Goal: Task Accomplishment & Management: Use online tool/utility

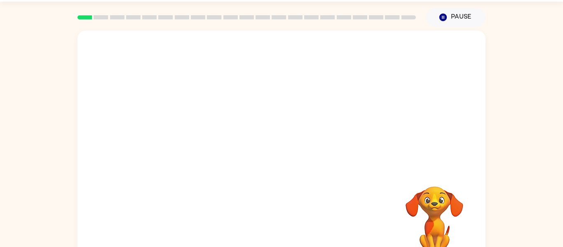
scroll to position [26, 0]
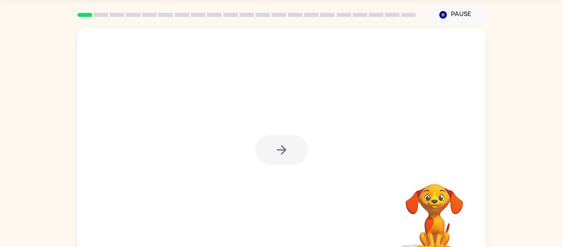
click at [257, 150] on div at bounding box center [281, 150] width 53 height 30
click at [274, 156] on button "button" at bounding box center [281, 150] width 53 height 30
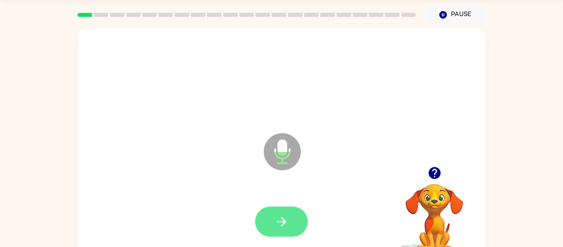
click at [289, 212] on button "button" at bounding box center [281, 222] width 53 height 30
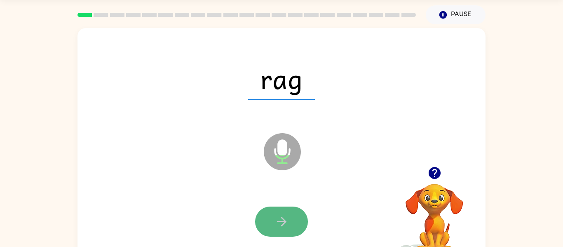
click at [296, 223] on button "button" at bounding box center [281, 222] width 53 height 30
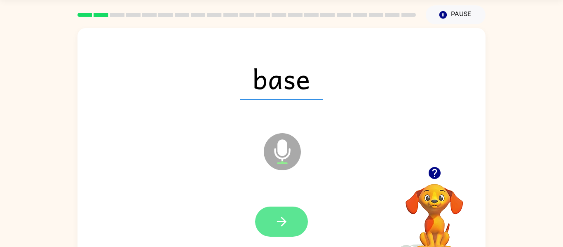
click at [282, 221] on icon "button" at bounding box center [281, 221] width 9 height 9
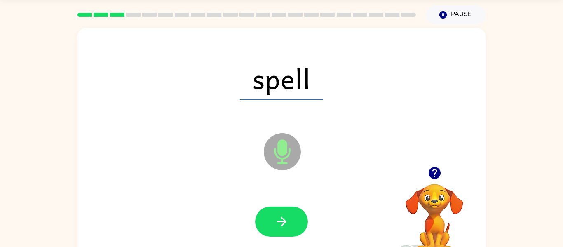
click at [282, 221] on icon "button" at bounding box center [281, 221] width 9 height 9
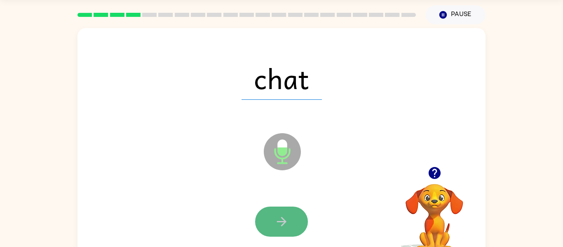
click at [296, 221] on button "button" at bounding box center [281, 222] width 53 height 30
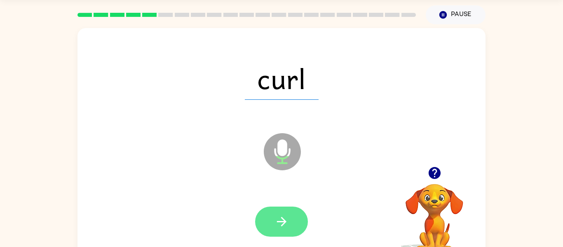
click at [289, 219] on icon "button" at bounding box center [282, 221] width 14 height 14
click at [288, 219] on icon "button" at bounding box center [282, 221] width 14 height 14
click at [284, 216] on icon "button" at bounding box center [282, 221] width 14 height 14
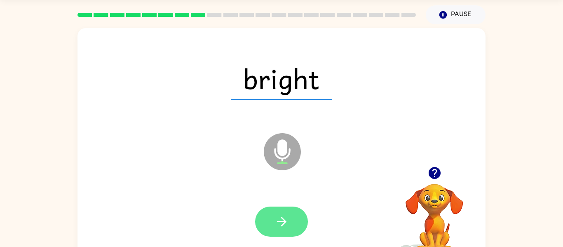
click at [284, 216] on icon "button" at bounding box center [282, 221] width 14 height 14
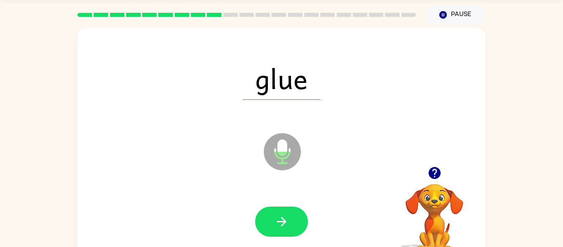
click at [284, 216] on icon "button" at bounding box center [282, 221] width 14 height 14
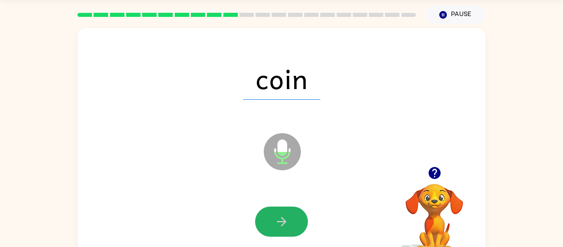
click at [284, 216] on icon "button" at bounding box center [282, 221] width 14 height 14
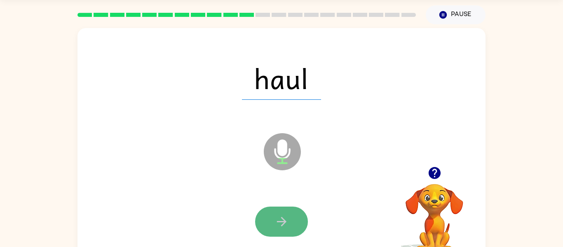
click at [270, 233] on button "button" at bounding box center [281, 222] width 53 height 30
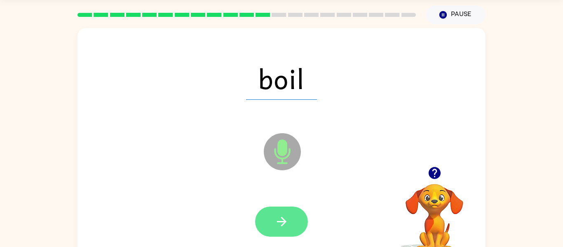
click at [271, 228] on button "button" at bounding box center [281, 222] width 53 height 30
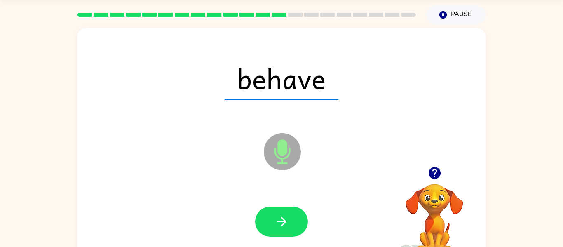
click at [271, 228] on button "button" at bounding box center [281, 222] width 53 height 30
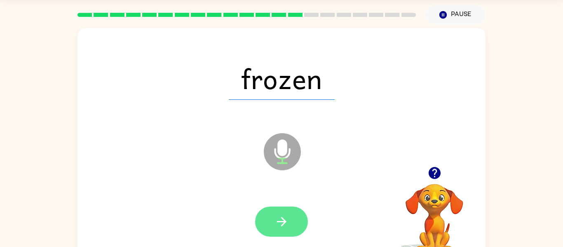
click at [296, 216] on button "button" at bounding box center [281, 222] width 53 height 30
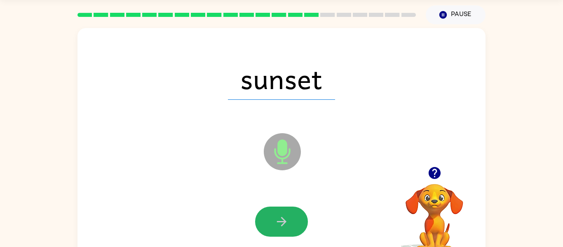
click at [296, 216] on button "button" at bounding box center [281, 222] width 53 height 30
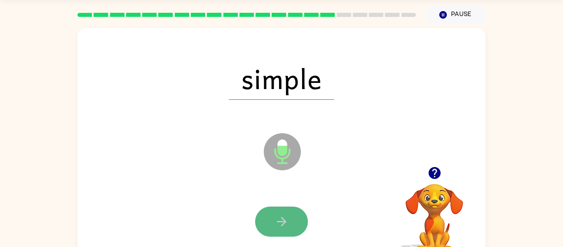
click at [291, 215] on button "button" at bounding box center [281, 222] width 53 height 30
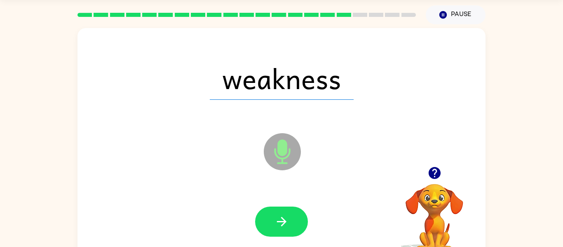
click at [291, 215] on button "button" at bounding box center [281, 222] width 53 height 30
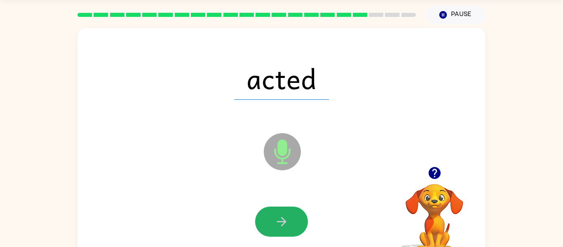
click at [291, 215] on button "button" at bounding box center [281, 222] width 53 height 30
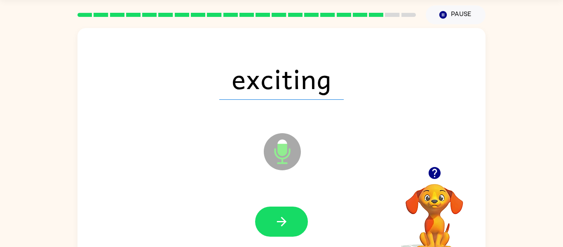
click at [291, 215] on button "button" at bounding box center [281, 222] width 53 height 30
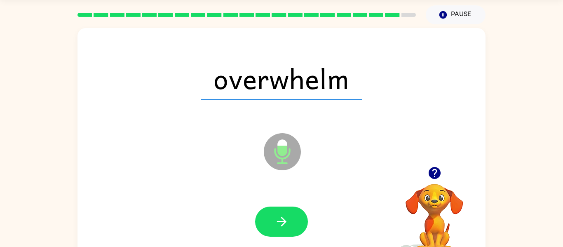
click at [291, 215] on button "button" at bounding box center [281, 222] width 53 height 30
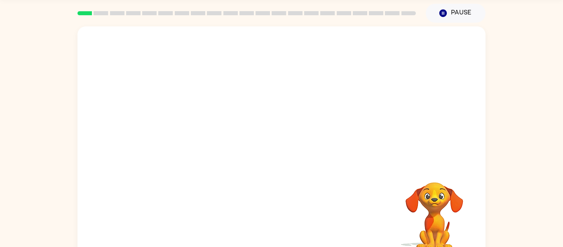
scroll to position [26, 0]
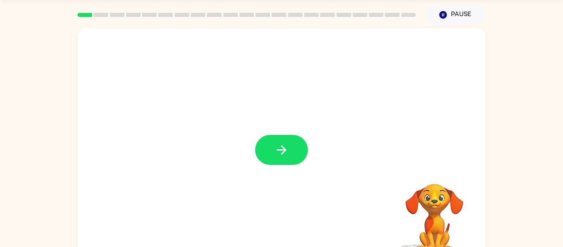
click at [280, 146] on icon "button" at bounding box center [282, 150] width 14 height 14
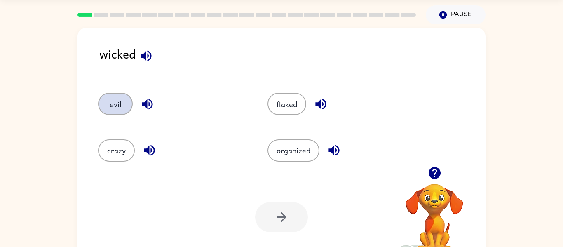
click at [124, 105] on button "evil" at bounding box center [115, 104] width 35 height 22
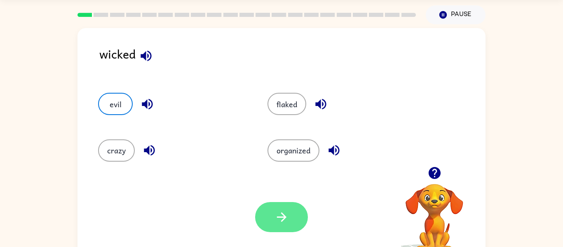
click at [292, 220] on button "button" at bounding box center [281, 217] width 53 height 30
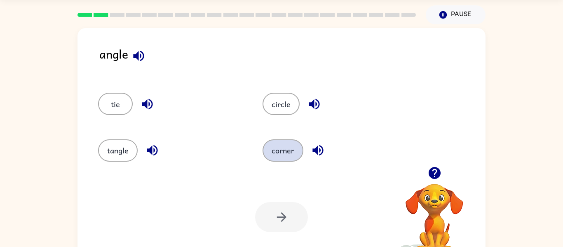
click at [273, 153] on button "corner" at bounding box center [283, 150] width 41 height 22
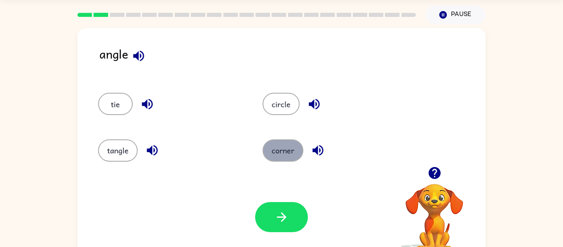
click at [273, 153] on button "corner" at bounding box center [283, 150] width 41 height 22
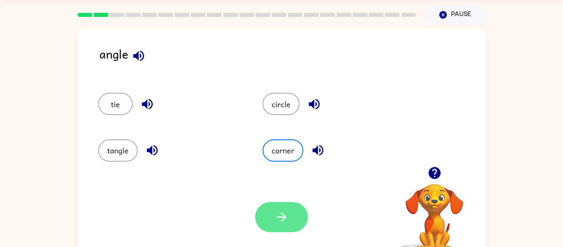
click at [282, 205] on button "button" at bounding box center [281, 217] width 53 height 30
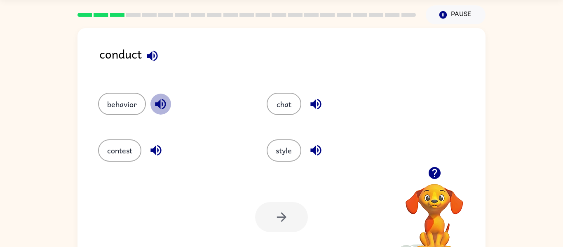
click at [159, 101] on icon "button" at bounding box center [160, 104] width 11 height 11
click at [158, 149] on icon "button" at bounding box center [156, 150] width 11 height 11
click at [315, 151] on icon "button" at bounding box center [315, 150] width 11 height 11
click at [158, 53] on icon "button" at bounding box center [152, 56] width 14 height 14
click at [282, 150] on button "style" at bounding box center [284, 150] width 35 height 22
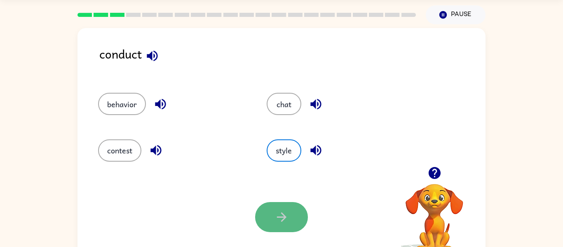
click at [266, 209] on button "button" at bounding box center [281, 217] width 53 height 30
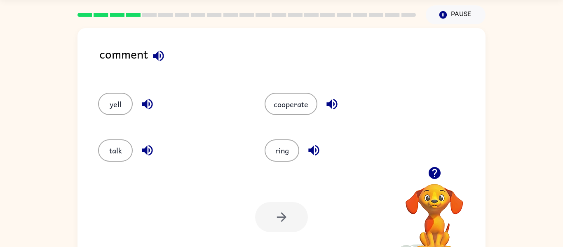
click at [149, 149] on icon "button" at bounding box center [147, 150] width 11 height 11
click at [334, 104] on icon "button" at bounding box center [332, 104] width 11 height 11
click at [153, 99] on icon "button" at bounding box center [147, 104] width 14 height 14
click at [313, 148] on icon "button" at bounding box center [313, 150] width 11 height 11
click at [113, 153] on button "talk" at bounding box center [115, 150] width 35 height 22
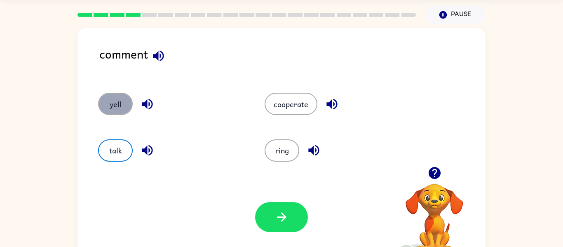
click at [103, 108] on button "yell" at bounding box center [115, 104] width 35 height 22
click at [113, 159] on button "talk" at bounding box center [115, 150] width 35 height 22
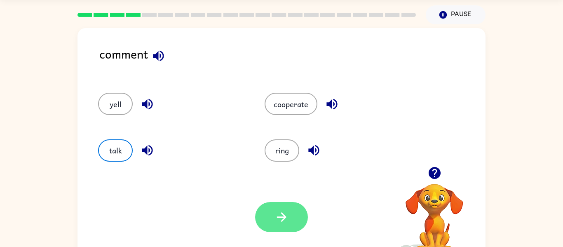
click at [275, 215] on icon "button" at bounding box center [282, 217] width 14 height 14
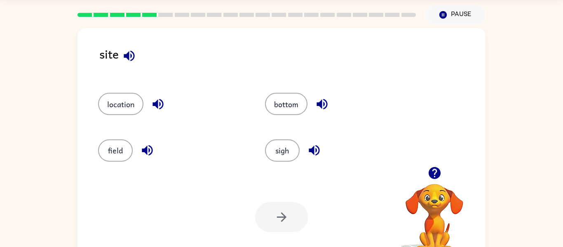
click at [129, 50] on icon "button" at bounding box center [129, 56] width 14 height 14
click at [115, 100] on button "location" at bounding box center [120, 104] width 45 height 22
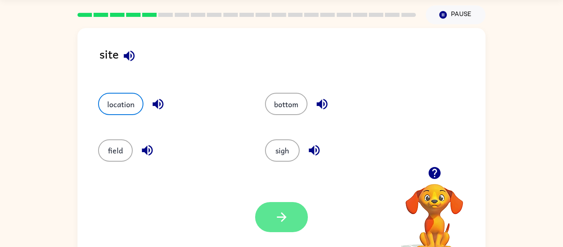
click at [277, 211] on icon "button" at bounding box center [282, 217] width 14 height 14
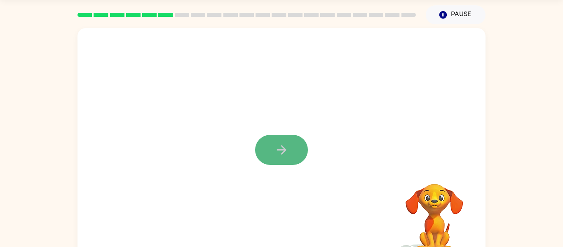
click at [280, 156] on icon "button" at bounding box center [282, 150] width 14 height 14
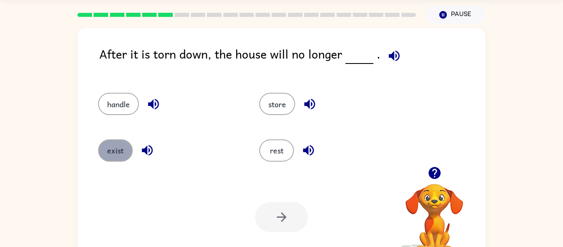
click at [120, 147] on button "exist" at bounding box center [115, 150] width 35 height 22
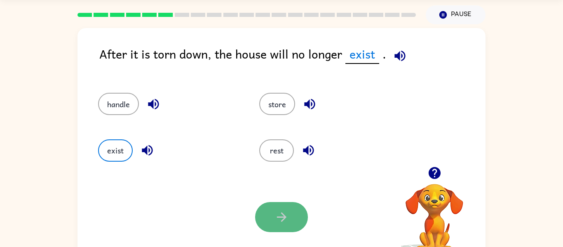
click at [286, 211] on icon "button" at bounding box center [282, 217] width 14 height 14
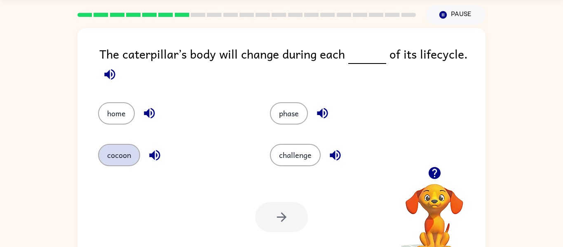
click at [109, 158] on button "cocoon" at bounding box center [119, 155] width 42 height 22
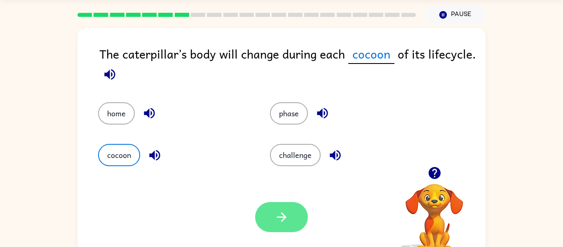
click at [281, 220] on icon "button" at bounding box center [282, 217] width 14 height 14
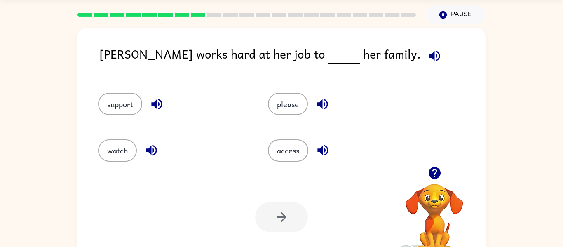
click at [428, 53] on icon "button" at bounding box center [435, 56] width 14 height 14
click at [131, 103] on button "support" at bounding box center [120, 104] width 44 height 22
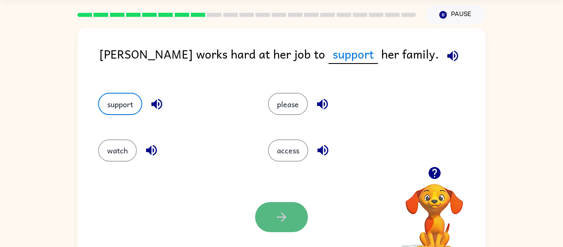
click at [275, 211] on icon "button" at bounding box center [282, 217] width 14 height 14
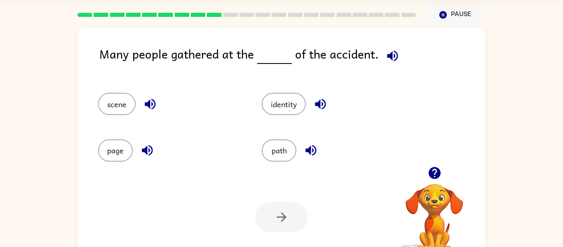
click at [239, 72] on div "Many people gathered at the of the accident." at bounding box center [292, 61] width 386 height 32
click at [275, 152] on button "path" at bounding box center [279, 150] width 35 height 22
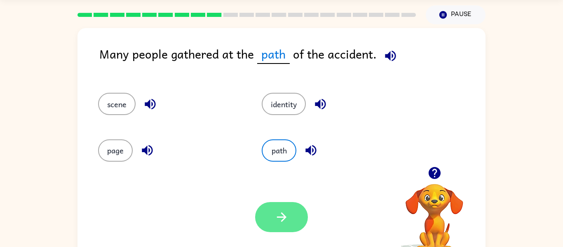
click at [296, 215] on button "button" at bounding box center [281, 217] width 53 height 30
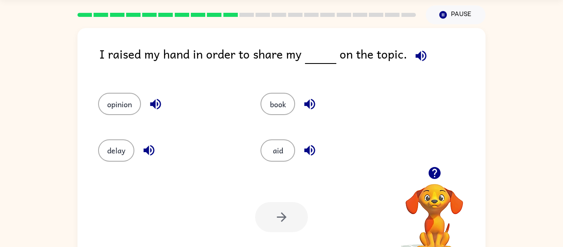
click at [416, 58] on icon "button" at bounding box center [421, 55] width 11 height 11
click at [153, 148] on icon "button" at bounding box center [148, 150] width 11 height 11
click at [156, 113] on button "button" at bounding box center [155, 104] width 21 height 21
click at [127, 98] on button "opinion" at bounding box center [119, 104] width 43 height 22
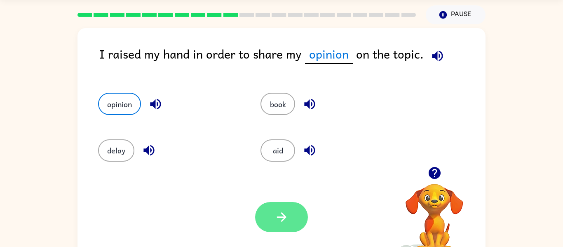
click at [276, 219] on icon "button" at bounding box center [282, 217] width 14 height 14
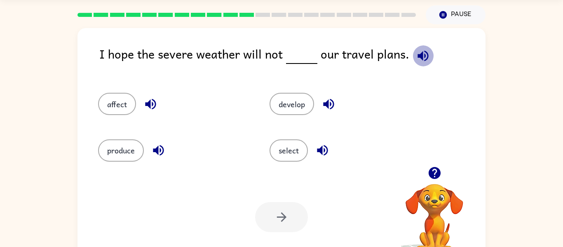
click at [422, 50] on icon "button" at bounding box center [423, 56] width 14 height 14
click at [119, 99] on button "affect" at bounding box center [117, 104] width 38 height 22
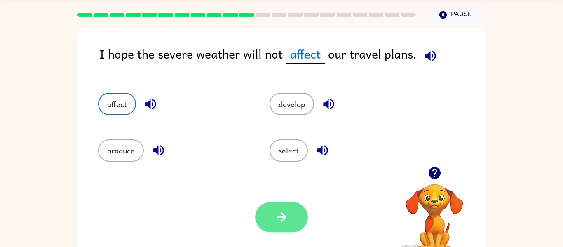
click at [269, 218] on button "button" at bounding box center [281, 217] width 53 height 30
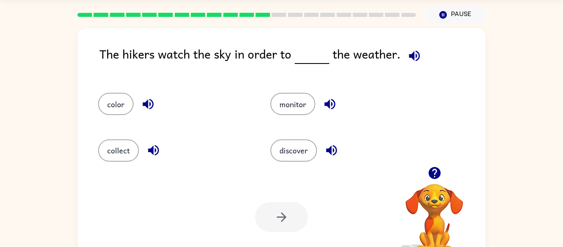
click at [413, 53] on icon "button" at bounding box center [414, 56] width 14 height 14
click at [299, 102] on button "monitor" at bounding box center [292, 104] width 45 height 22
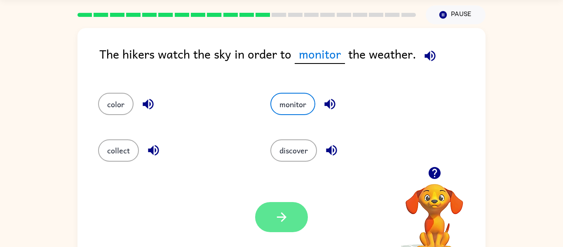
click at [280, 226] on button "button" at bounding box center [281, 217] width 53 height 30
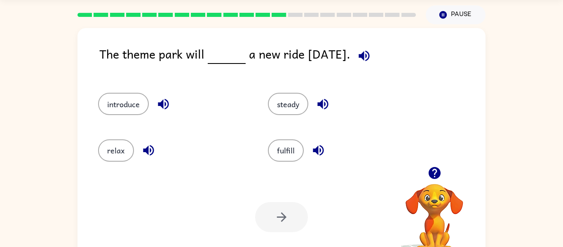
click at [136, 169] on div "relax" at bounding box center [167, 147] width 170 height 46
click at [125, 103] on button "introduce" at bounding box center [123, 104] width 51 height 22
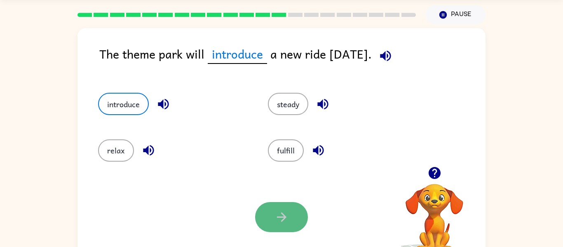
click at [286, 224] on button "button" at bounding box center [281, 217] width 53 height 30
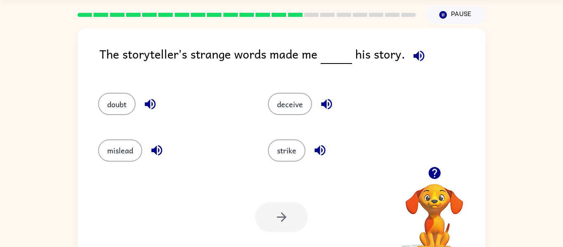
click at [423, 44] on div "The storyteller's strange words made me his story. doubt deceive mislead strike…" at bounding box center [282, 145] width 408 height 235
click at [417, 51] on icon "button" at bounding box center [419, 56] width 14 height 14
click at [115, 103] on button "doubt" at bounding box center [117, 104] width 38 height 22
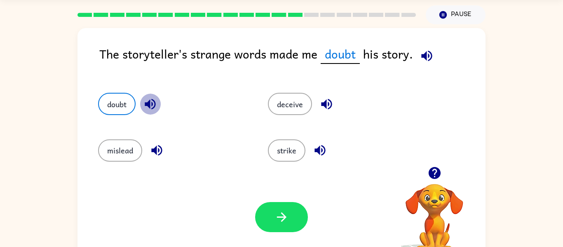
click at [153, 101] on icon "button" at bounding box center [150, 104] width 14 height 14
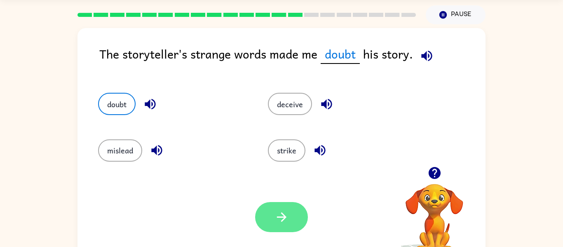
click at [287, 218] on icon "button" at bounding box center [282, 217] width 14 height 14
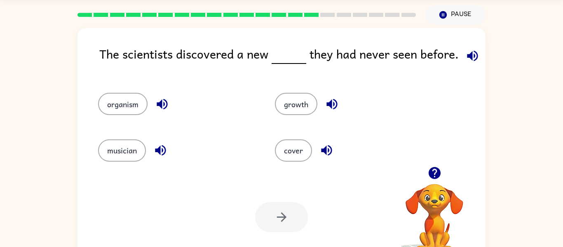
click at [164, 99] on icon "button" at bounding box center [162, 104] width 14 height 14
click at [148, 156] on div "musician" at bounding box center [177, 150] width 158 height 22
click at [161, 147] on icon "button" at bounding box center [160, 150] width 14 height 14
click at [328, 144] on icon "button" at bounding box center [327, 150] width 14 height 14
click at [335, 101] on icon "button" at bounding box center [332, 104] width 11 height 11
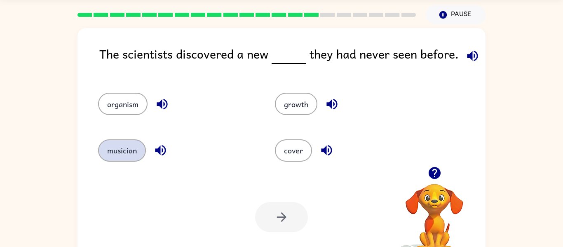
click at [132, 149] on button "musician" at bounding box center [122, 150] width 48 height 22
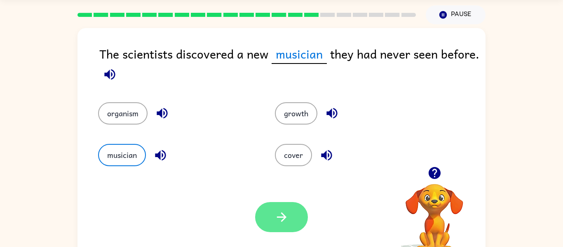
click at [294, 216] on button "button" at bounding box center [281, 217] width 53 height 30
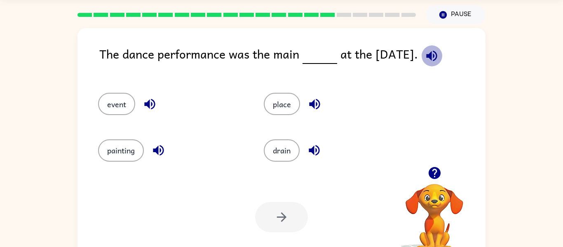
click at [437, 54] on icon "button" at bounding box center [431, 55] width 11 height 11
click at [128, 96] on button "event" at bounding box center [116, 104] width 37 height 22
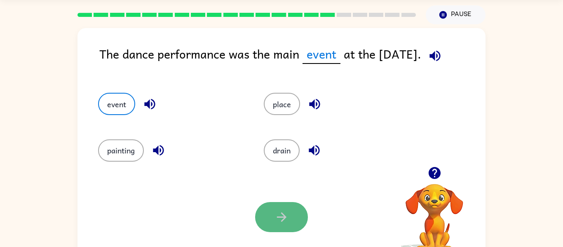
click at [299, 218] on button "button" at bounding box center [281, 217] width 53 height 30
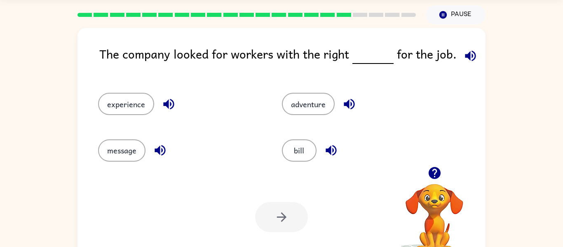
click at [466, 52] on icon "button" at bounding box center [470, 55] width 11 height 11
click at [151, 156] on div "message" at bounding box center [180, 150] width 165 height 22
click at [160, 148] on icon "button" at bounding box center [160, 150] width 11 height 11
click at [168, 103] on icon "button" at bounding box center [169, 104] width 14 height 14
click at [337, 147] on icon "button" at bounding box center [331, 150] width 14 height 14
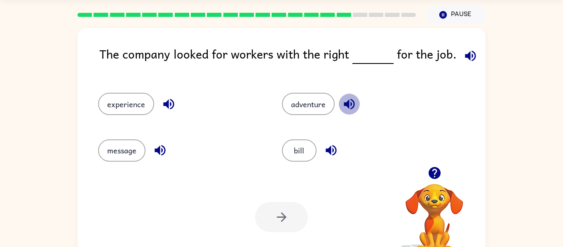
click at [351, 100] on icon "button" at bounding box center [349, 104] width 11 height 11
click at [126, 102] on button "experience" at bounding box center [126, 104] width 56 height 22
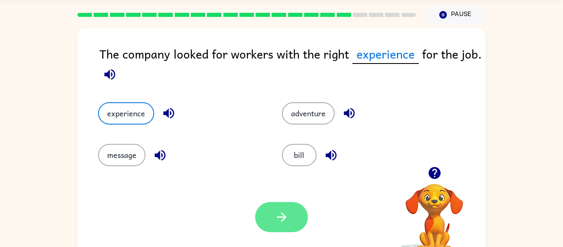
click at [290, 228] on button "button" at bounding box center [281, 217] width 53 height 30
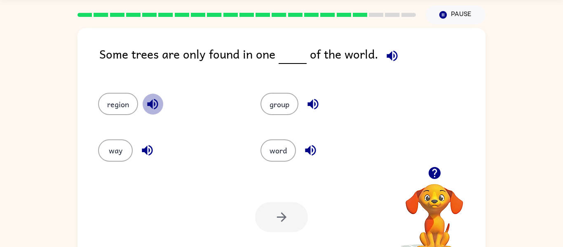
click at [151, 102] on icon "button" at bounding box center [152, 104] width 11 height 11
click at [153, 142] on button "button" at bounding box center [147, 150] width 21 height 21
click at [313, 150] on icon "button" at bounding box center [310, 150] width 11 height 11
click at [315, 104] on icon "button" at bounding box center [313, 104] width 11 height 11
click at [126, 107] on button "region" at bounding box center [118, 104] width 40 height 22
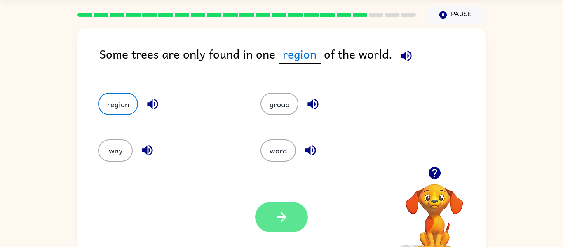
click at [299, 222] on button "button" at bounding box center [281, 217] width 53 height 30
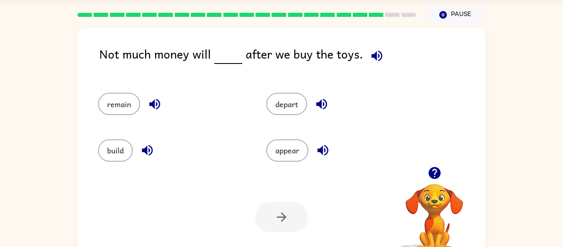
click at [376, 54] on icon "button" at bounding box center [377, 56] width 14 height 14
click at [323, 148] on icon "button" at bounding box center [323, 150] width 14 height 14
click at [320, 103] on icon "button" at bounding box center [321, 104] width 11 height 11
click at [155, 105] on icon "button" at bounding box center [155, 104] width 14 height 14
click at [151, 150] on icon "button" at bounding box center [147, 150] width 14 height 14
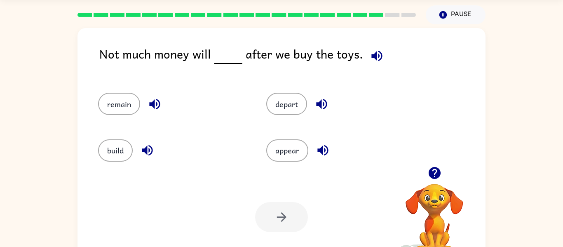
click at [121, 89] on div "remain" at bounding box center [166, 100] width 168 height 46
click at [120, 95] on button "remain" at bounding box center [119, 104] width 42 height 22
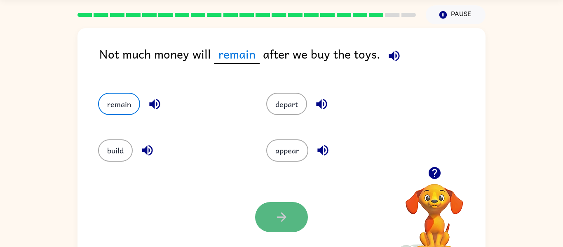
click at [291, 210] on button "button" at bounding box center [281, 217] width 53 height 30
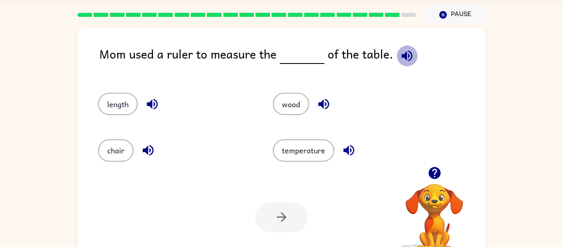
click at [403, 55] on icon "button" at bounding box center [407, 56] width 14 height 14
click at [115, 110] on button "length" at bounding box center [118, 104] width 40 height 22
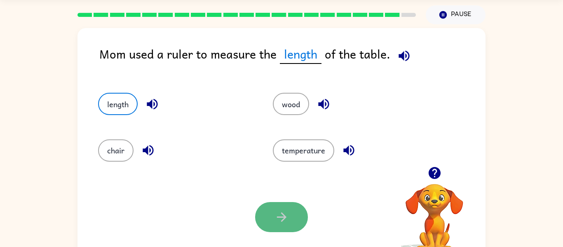
click at [278, 216] on icon "button" at bounding box center [281, 216] width 9 height 9
